Goal: Information Seeking & Learning: Learn about a topic

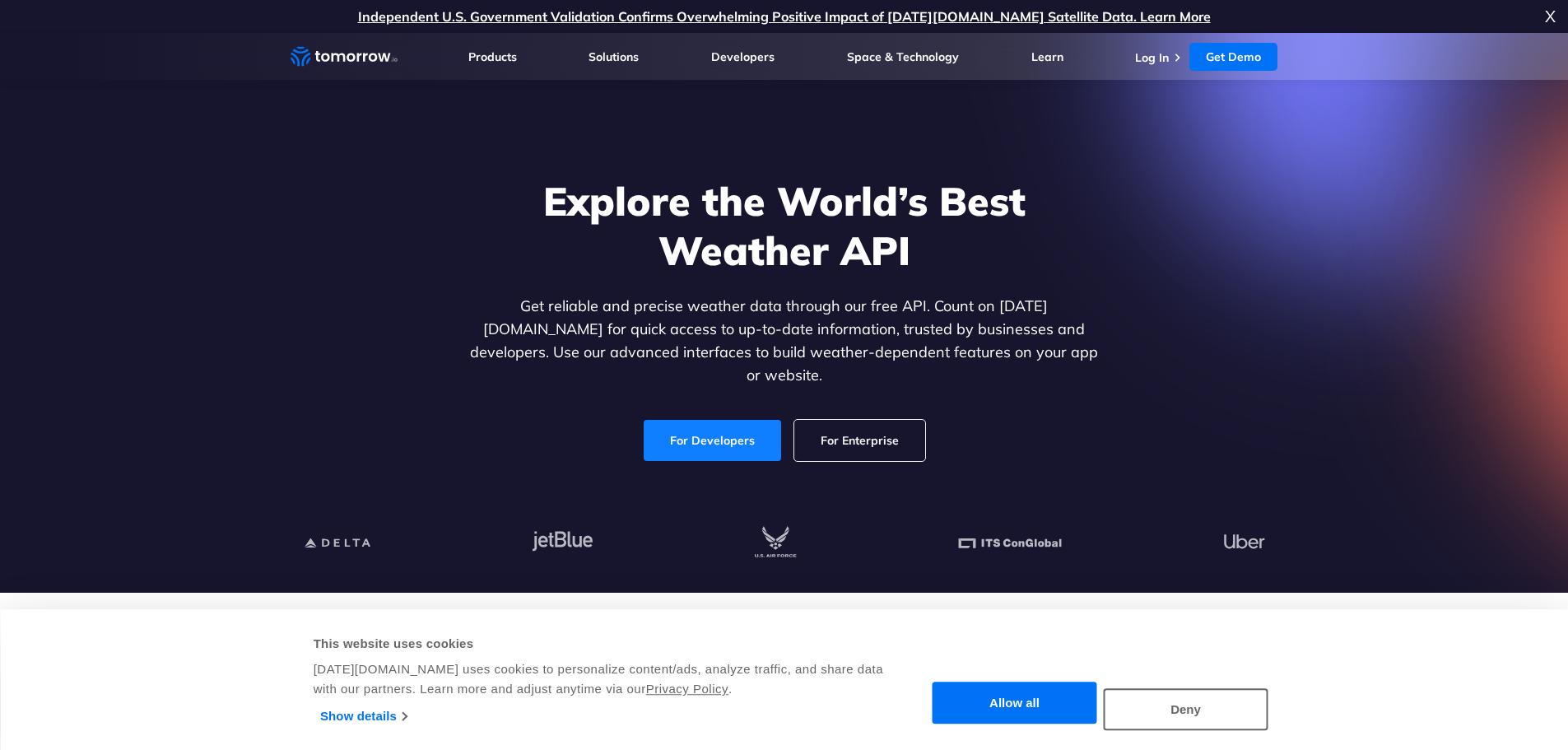
drag, startPoint x: 0, startPoint y: 0, endPoint x: 730, endPoint y: 432, distance: 848.2
click at [730, 432] on link "For Developers" at bounding box center [712, 441] width 137 height 41
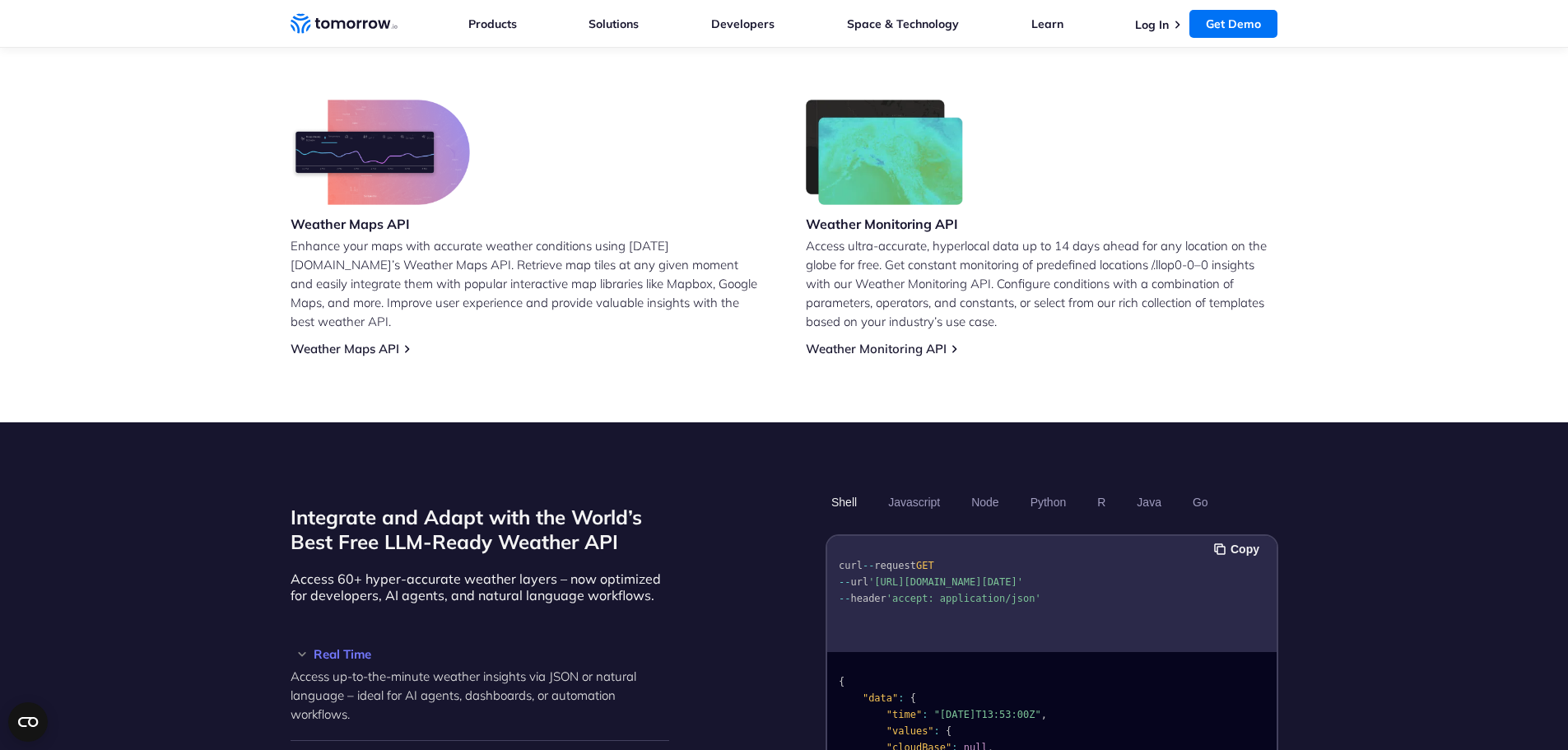
scroll to position [1154, 0]
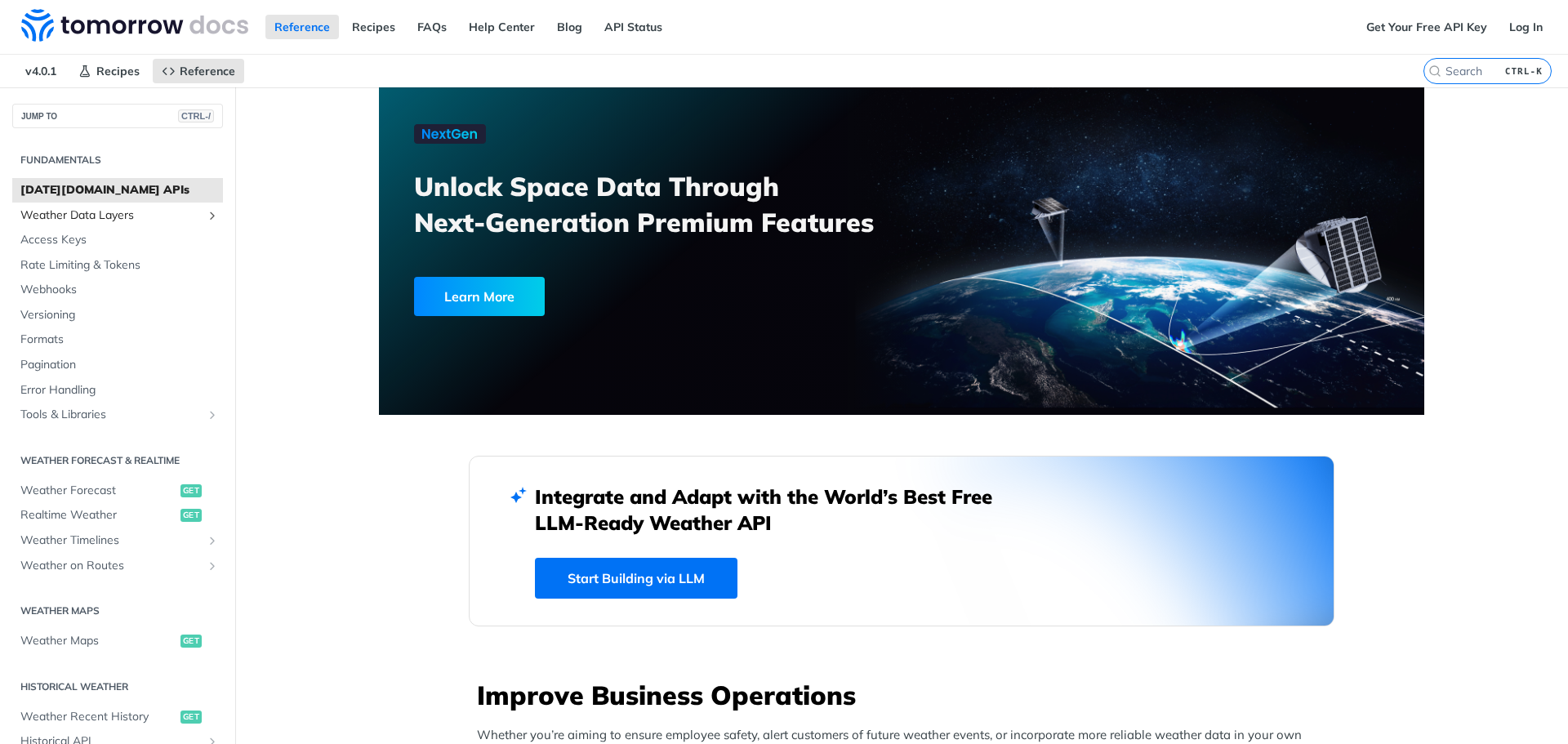
click at [146, 209] on span "Weather Data Layers" at bounding box center [111, 216] width 181 height 16
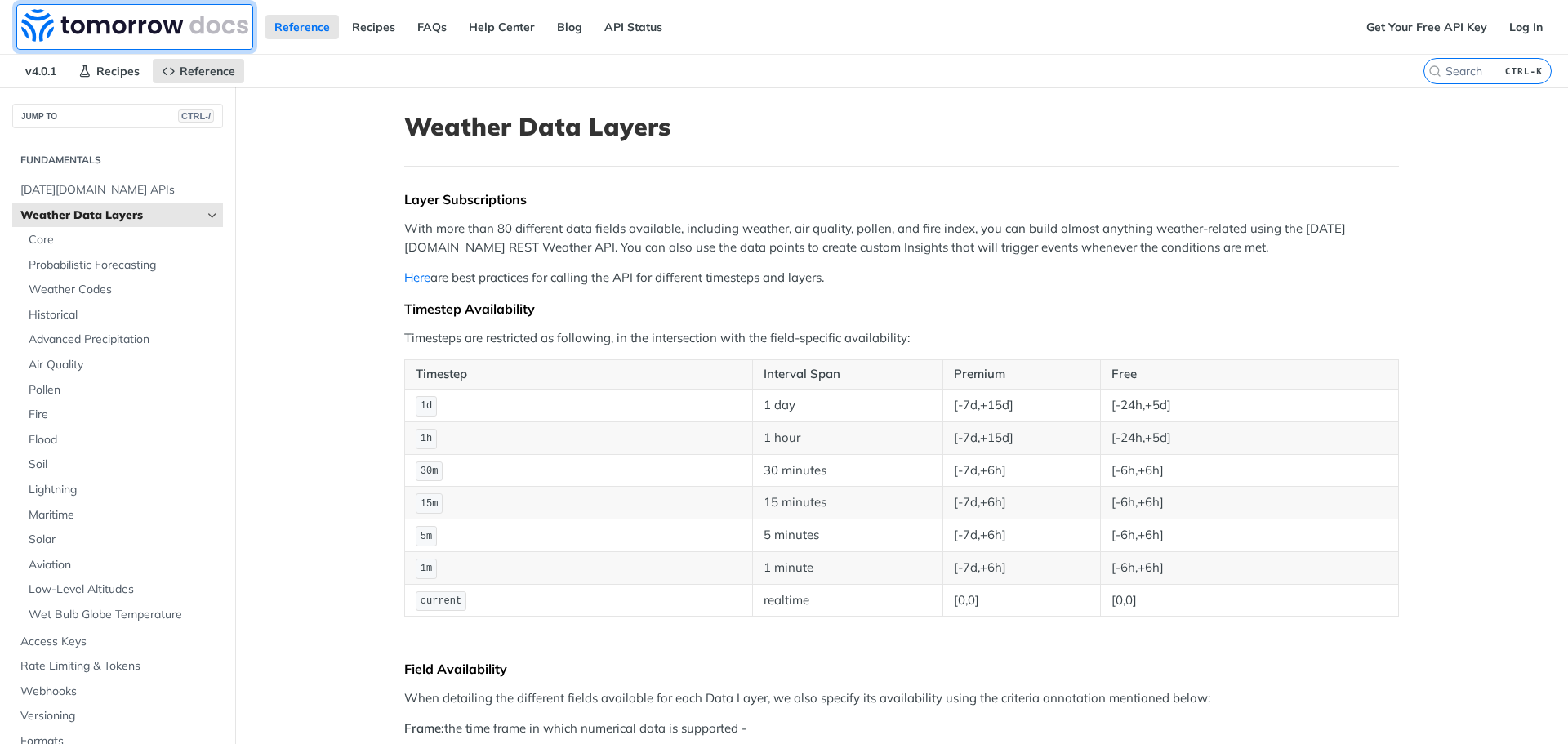
click at [115, 16] on img at bounding box center [134, 25] width 227 height 33
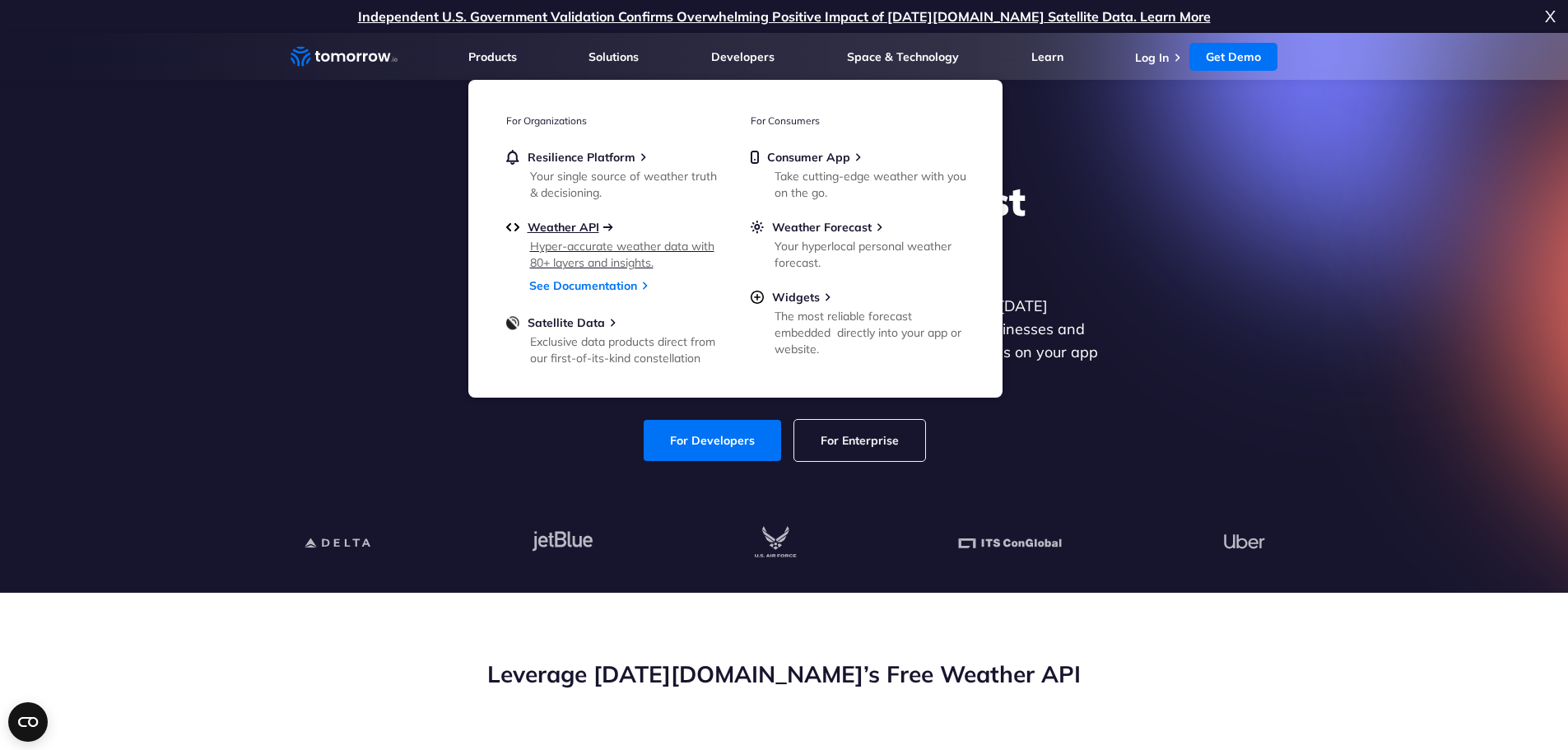
click at [574, 232] on span "Weather API" at bounding box center [563, 227] width 71 height 15
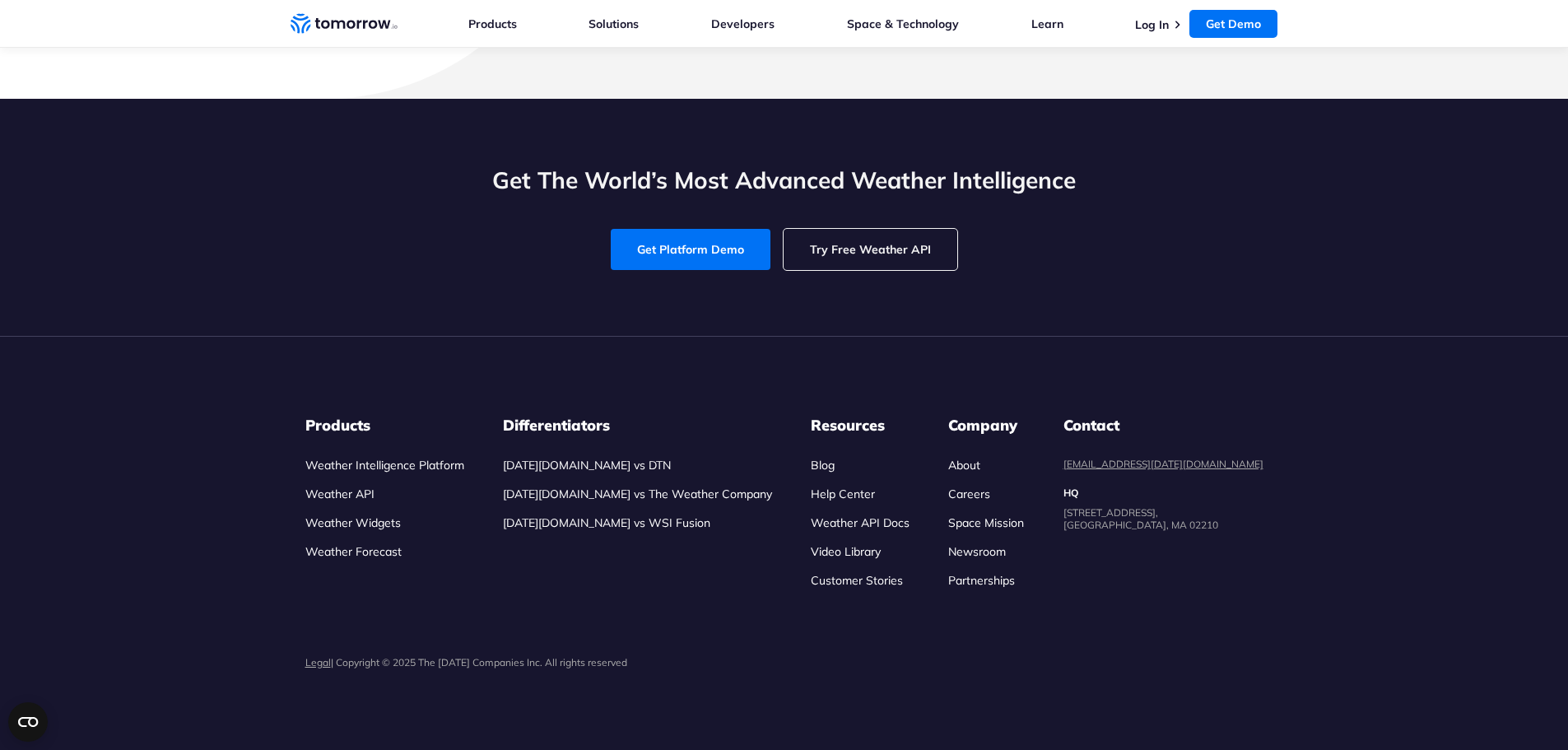
scroll to position [7249, 0]
